Goal: Check status

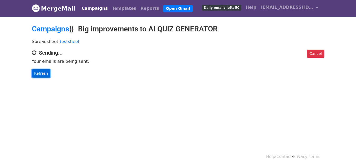
click at [44, 73] on link "Refresh" at bounding box center [41, 73] width 19 height 8
